Goal: Transaction & Acquisition: Book appointment/travel/reservation

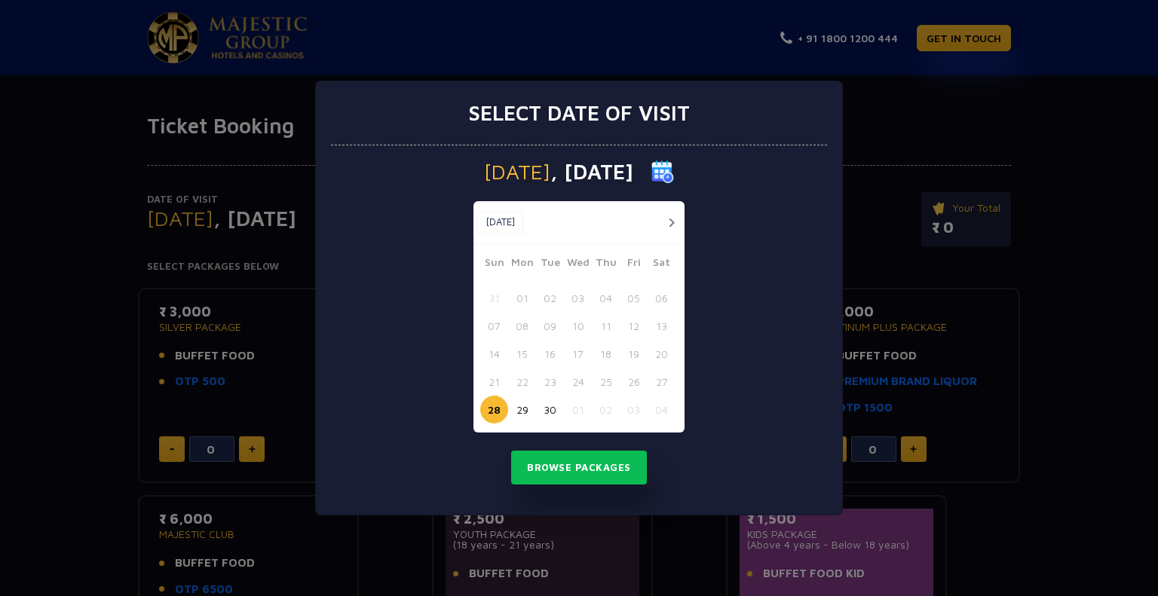
click at [667, 225] on button "button" at bounding box center [671, 222] width 19 height 19
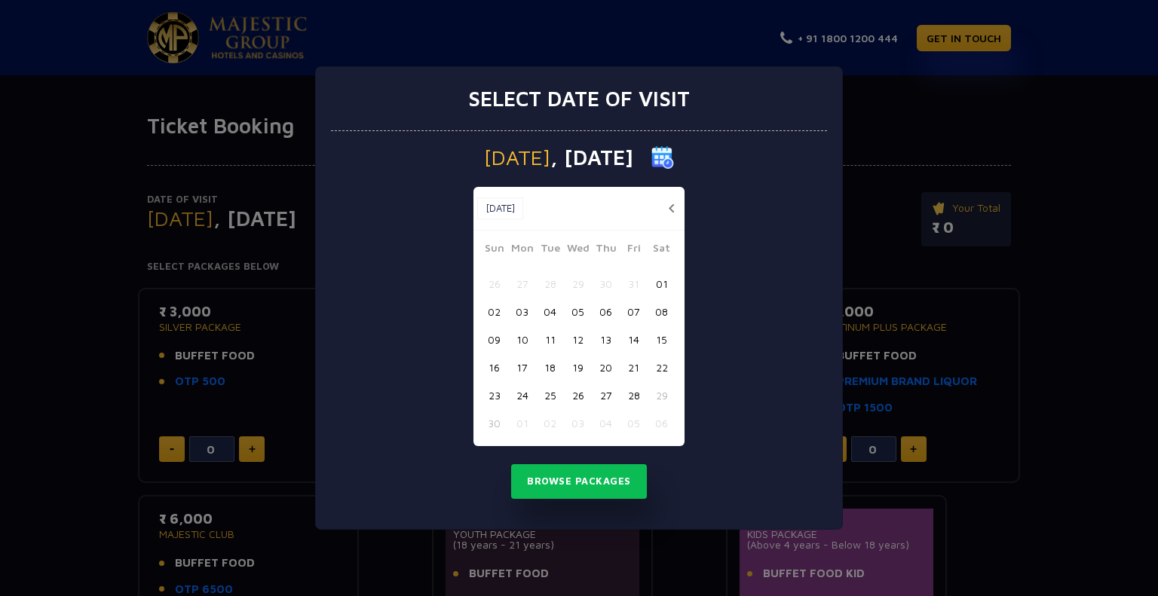
click at [548, 398] on button "25" at bounding box center [550, 395] width 28 height 28
click at [574, 479] on button "Browse Packages" at bounding box center [579, 481] width 136 height 35
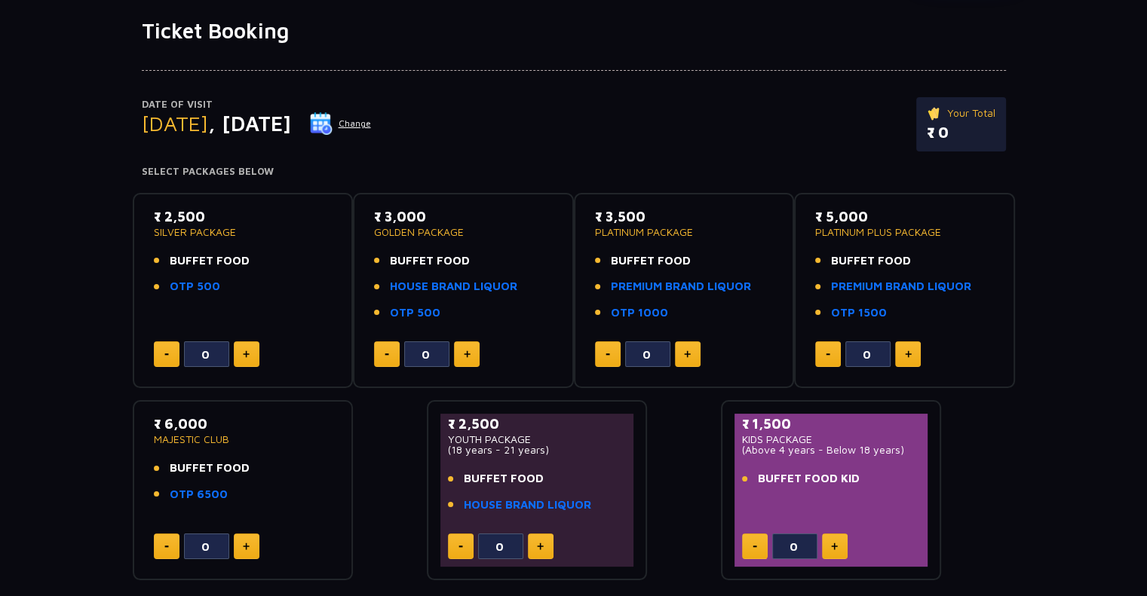
scroll to position [93, 0]
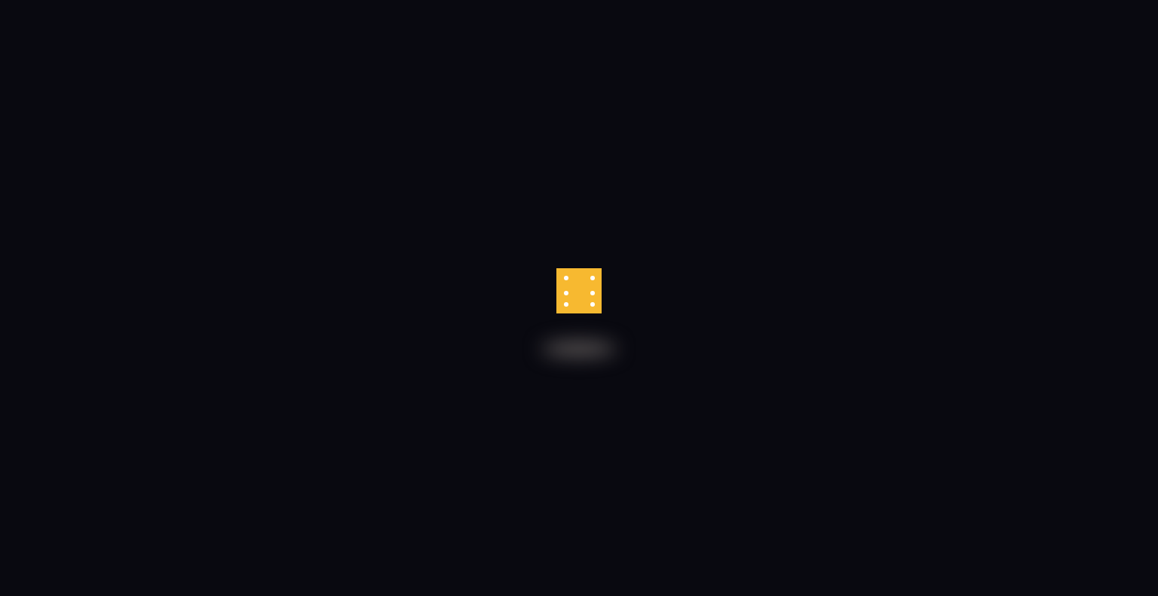
click at [0, 0] on app-root at bounding box center [0, 0] width 0 height 0
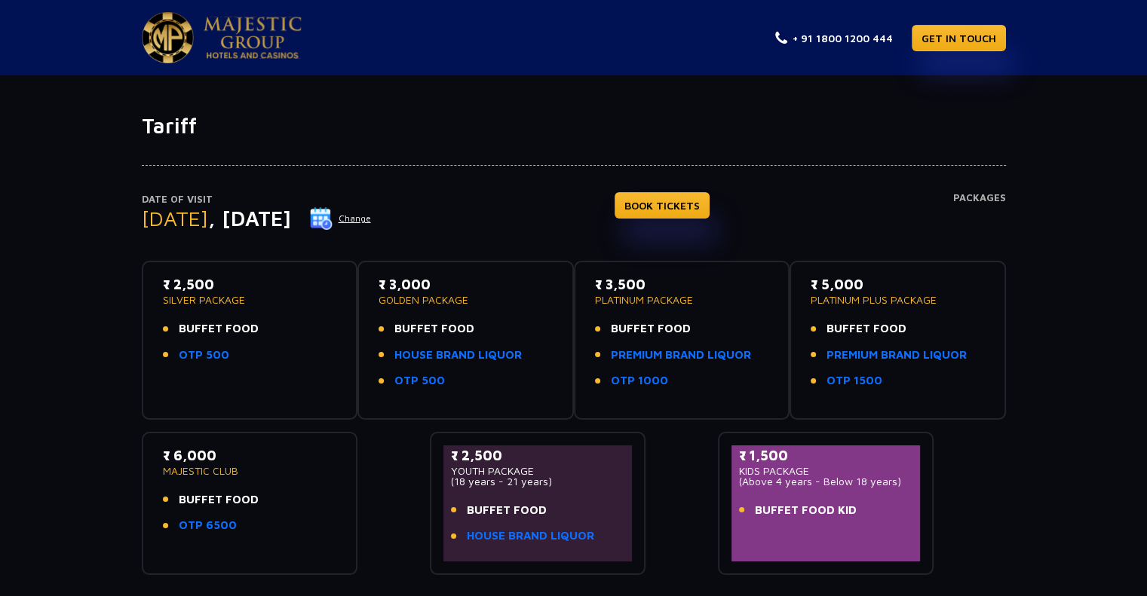
click at [555, 223] on div "Date of Visit Tuesday , 25 Nov 2025 Change BOOK TICKETS Packages" at bounding box center [574, 226] width 864 height 69
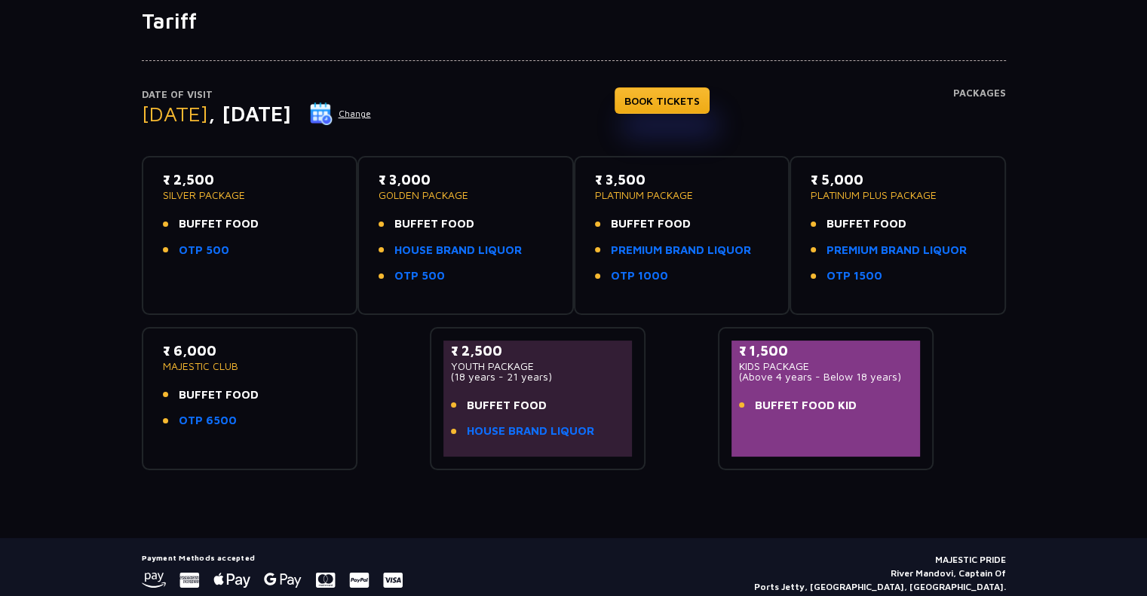
scroll to position [104, 0]
click at [238, 196] on p "SILVER PACKAGE" at bounding box center [250, 196] width 174 height 11
drag, startPoint x: 182, startPoint y: 260, endPoint x: 205, endPoint y: 253, distance: 24.6
click at [205, 253] on div "₹ 2,500 SILVER PACKAGE BUFFET FOOD OTP 500" at bounding box center [250, 219] width 174 height 98
click at [205, 253] on link "OTP 500" at bounding box center [204, 251] width 51 height 17
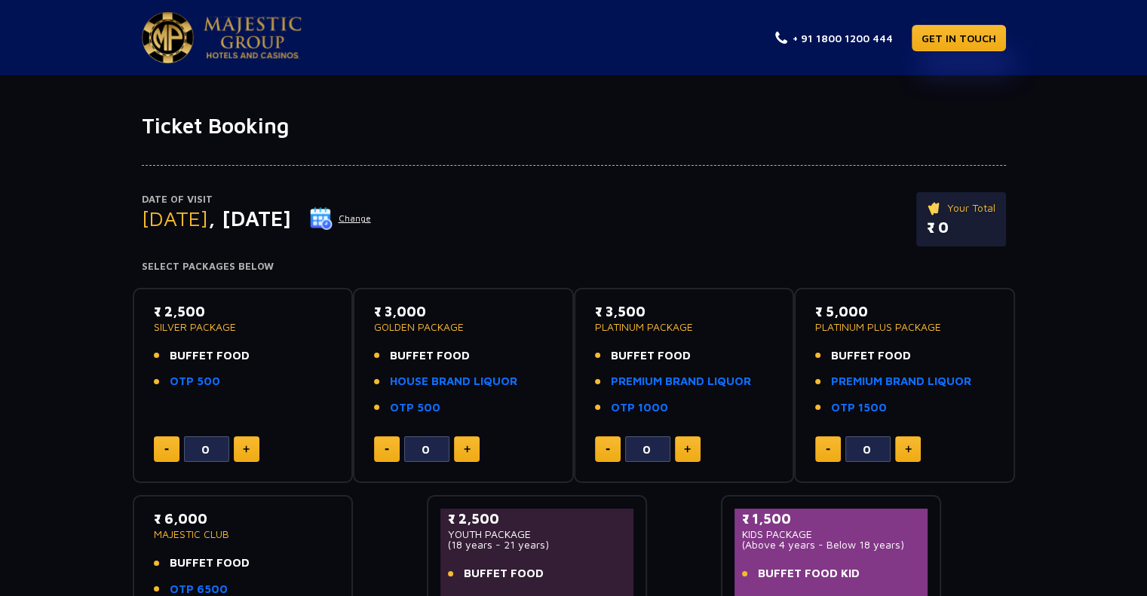
click at [249, 446] on img at bounding box center [246, 450] width 7 height 8
type input "4"
